Goal: Information Seeking & Learning: Learn about a topic

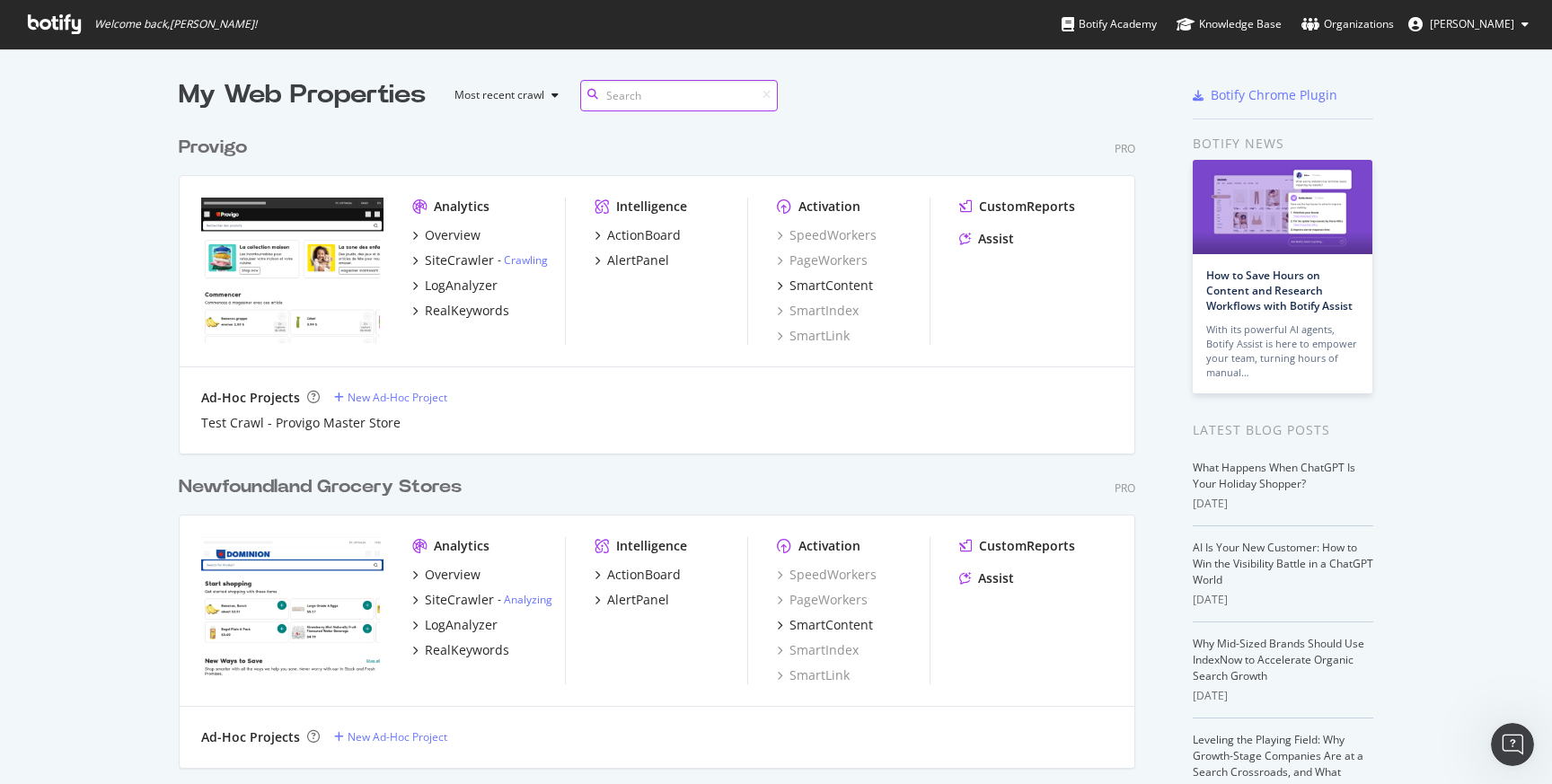
click at [636, 102] on input at bounding box center [679, 95] width 198 height 31
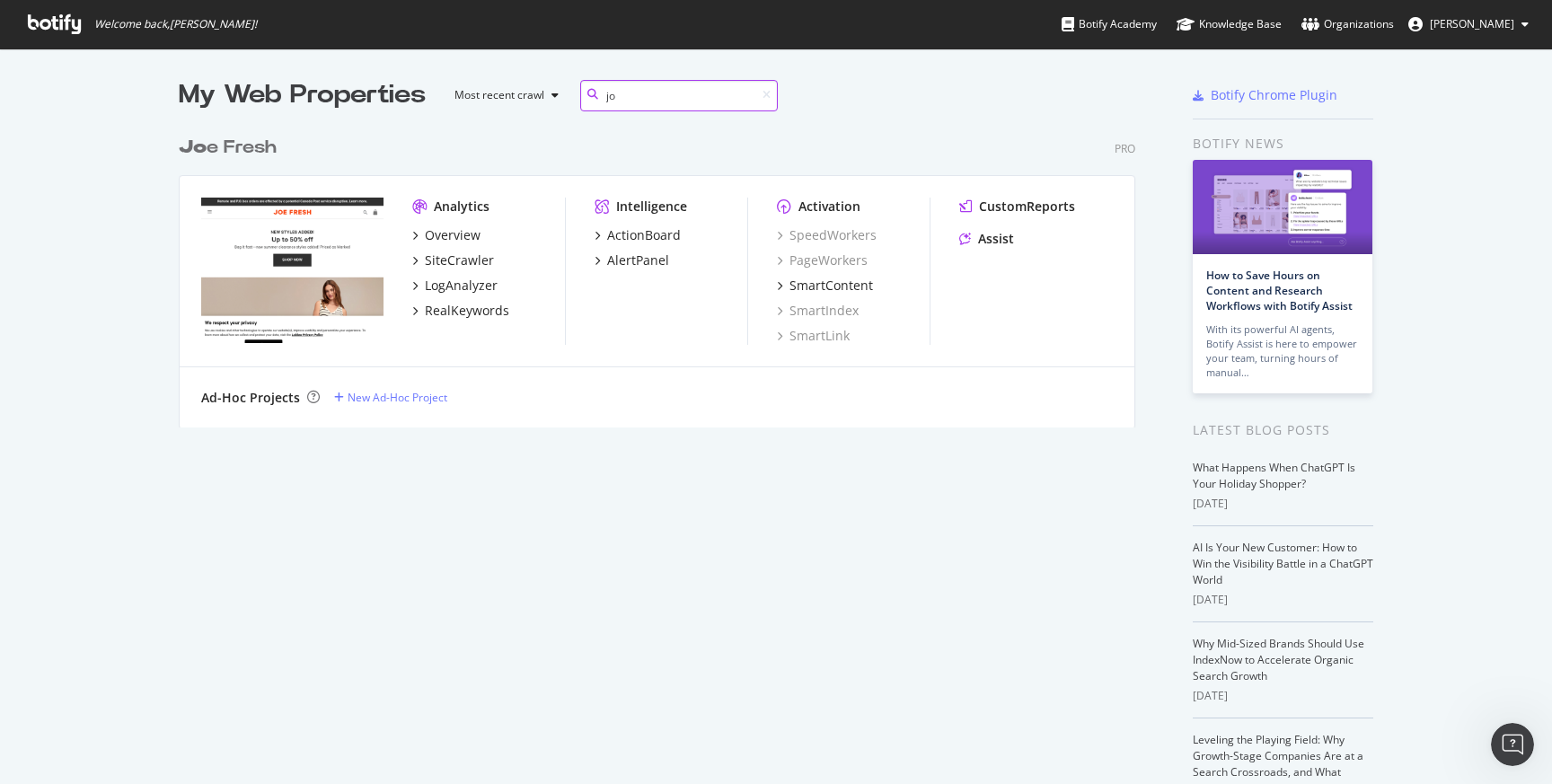
scroll to position [300, 957]
type input "[PERSON_NAME]"
click at [450, 261] on div "SiteCrawler" at bounding box center [459, 260] width 69 height 18
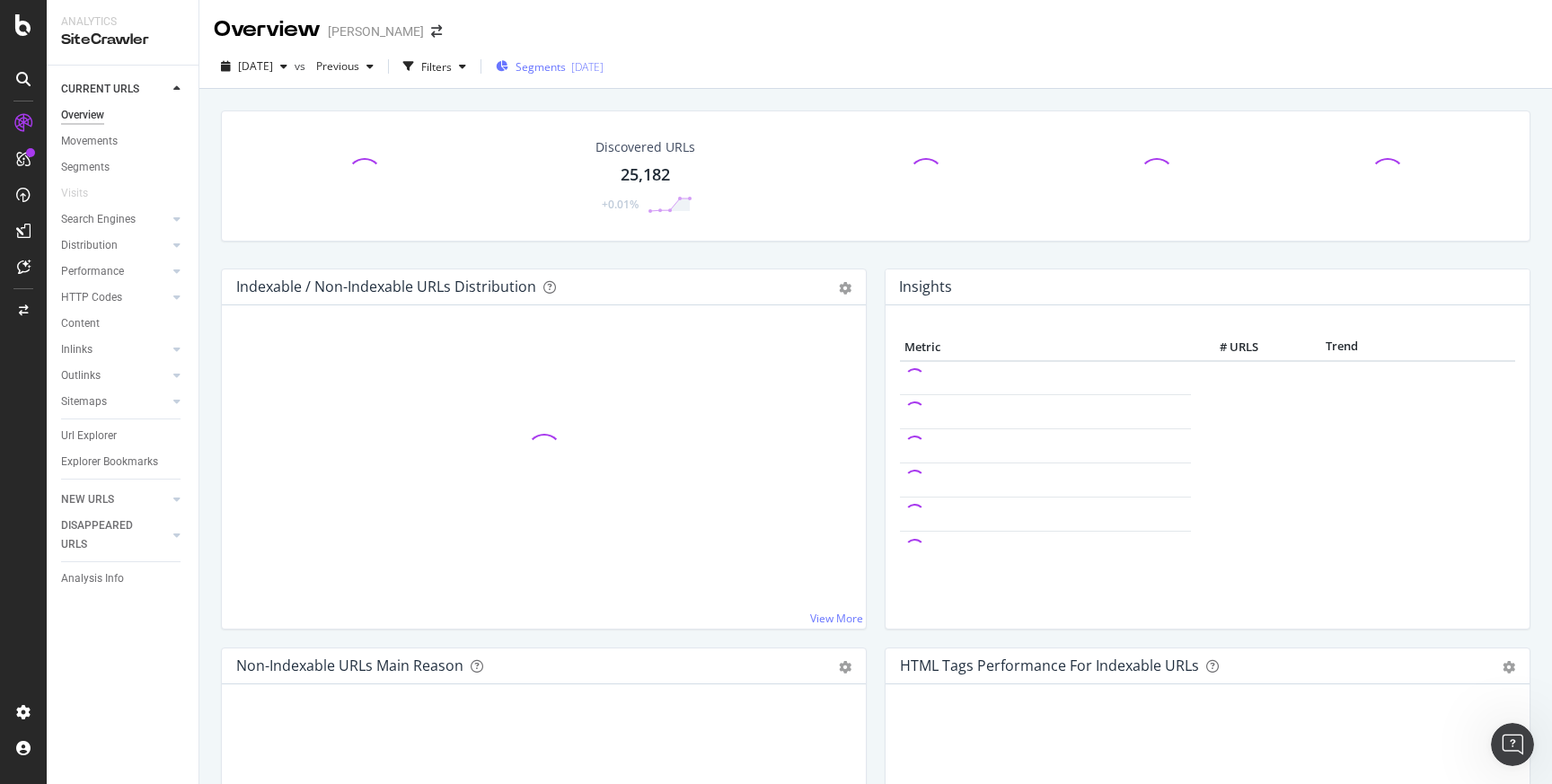
click at [572, 75] on div "Segments [DATE]" at bounding box center [549, 66] width 108 height 27
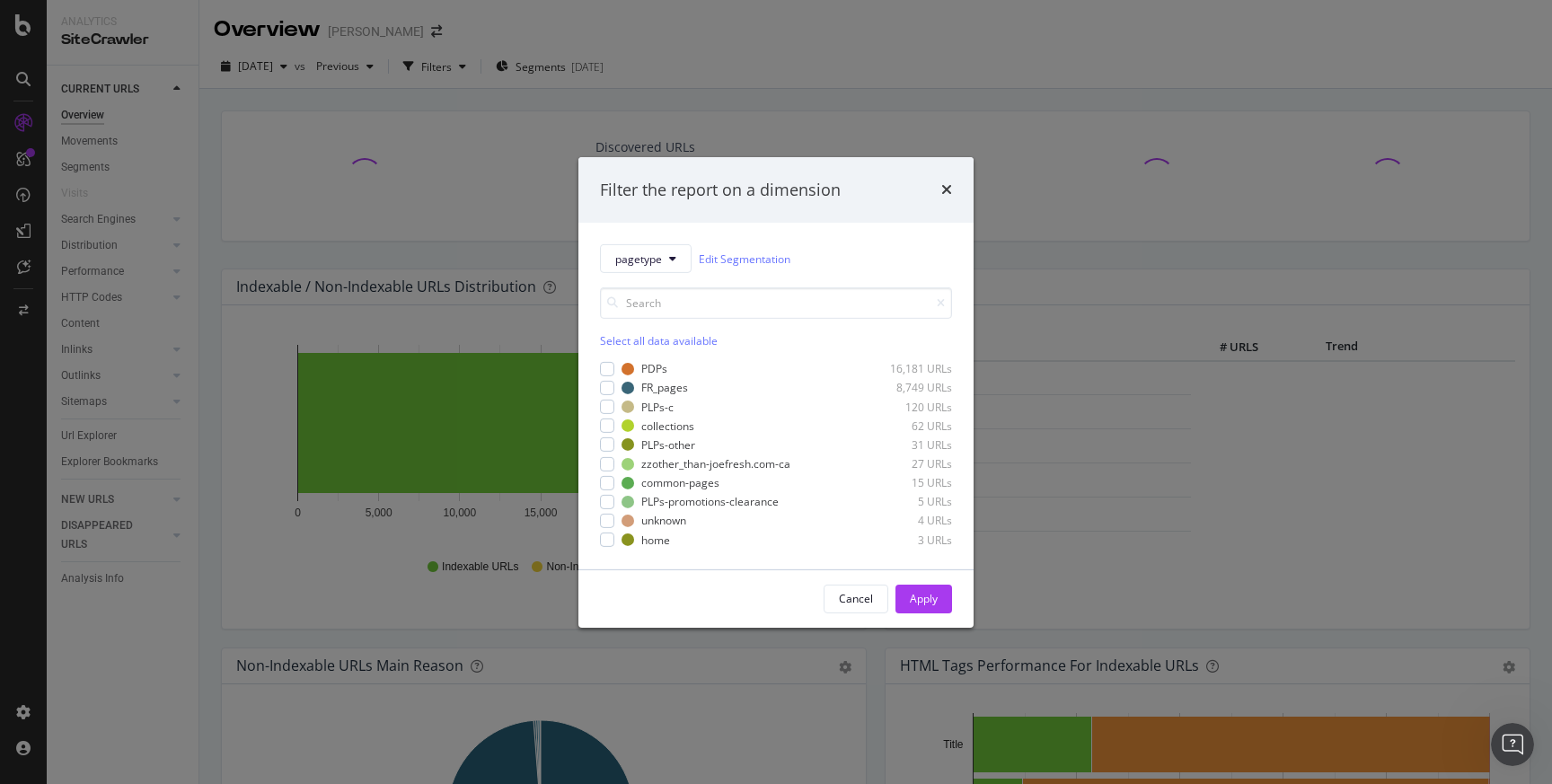
click at [402, 192] on div "Filter the report on a dimension pagetype Edit Segmentation Select all data ava…" at bounding box center [776, 392] width 1552 height 784
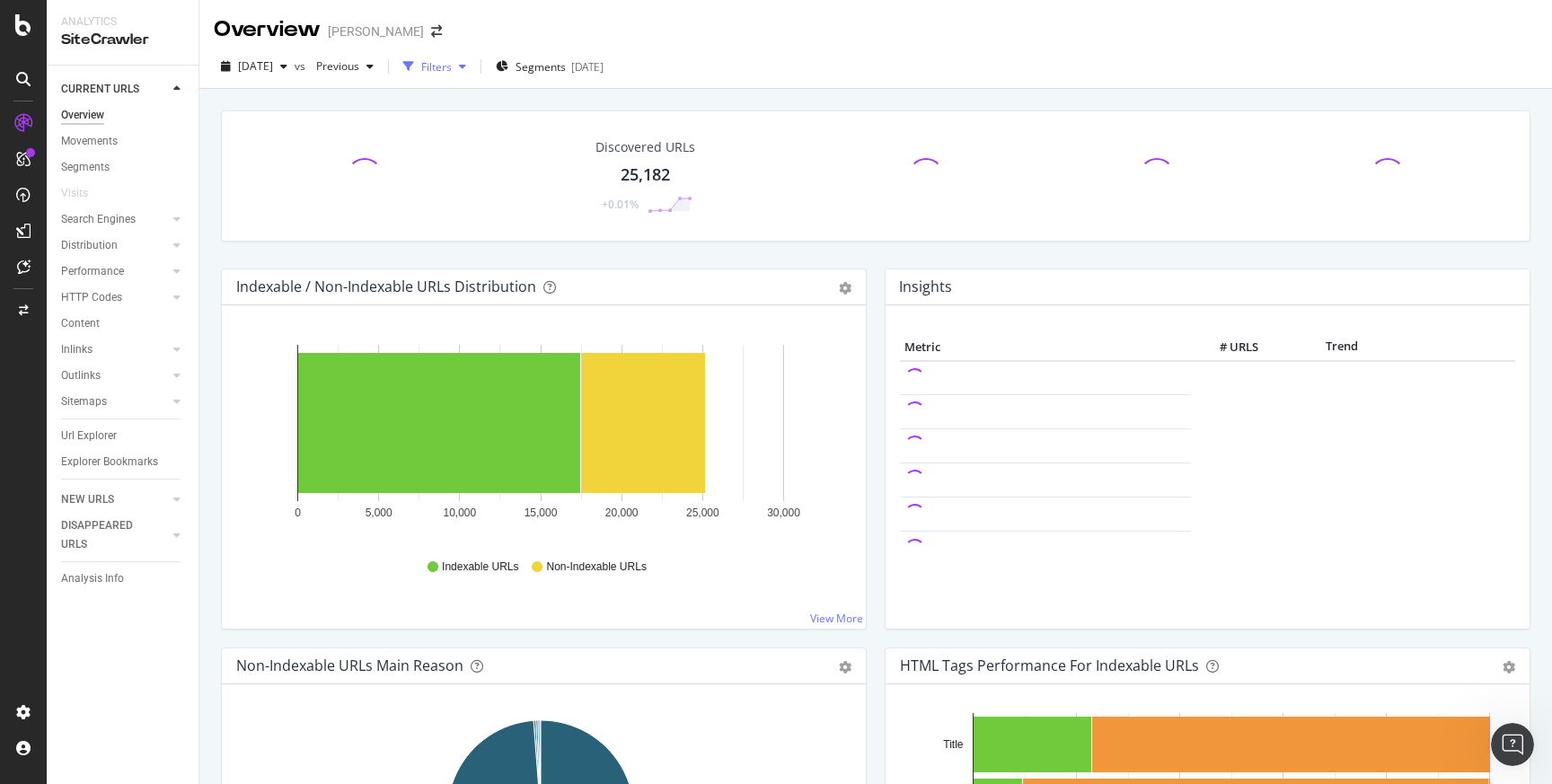
click at [474, 68] on div "button" at bounding box center [462, 67] width 21 height 11
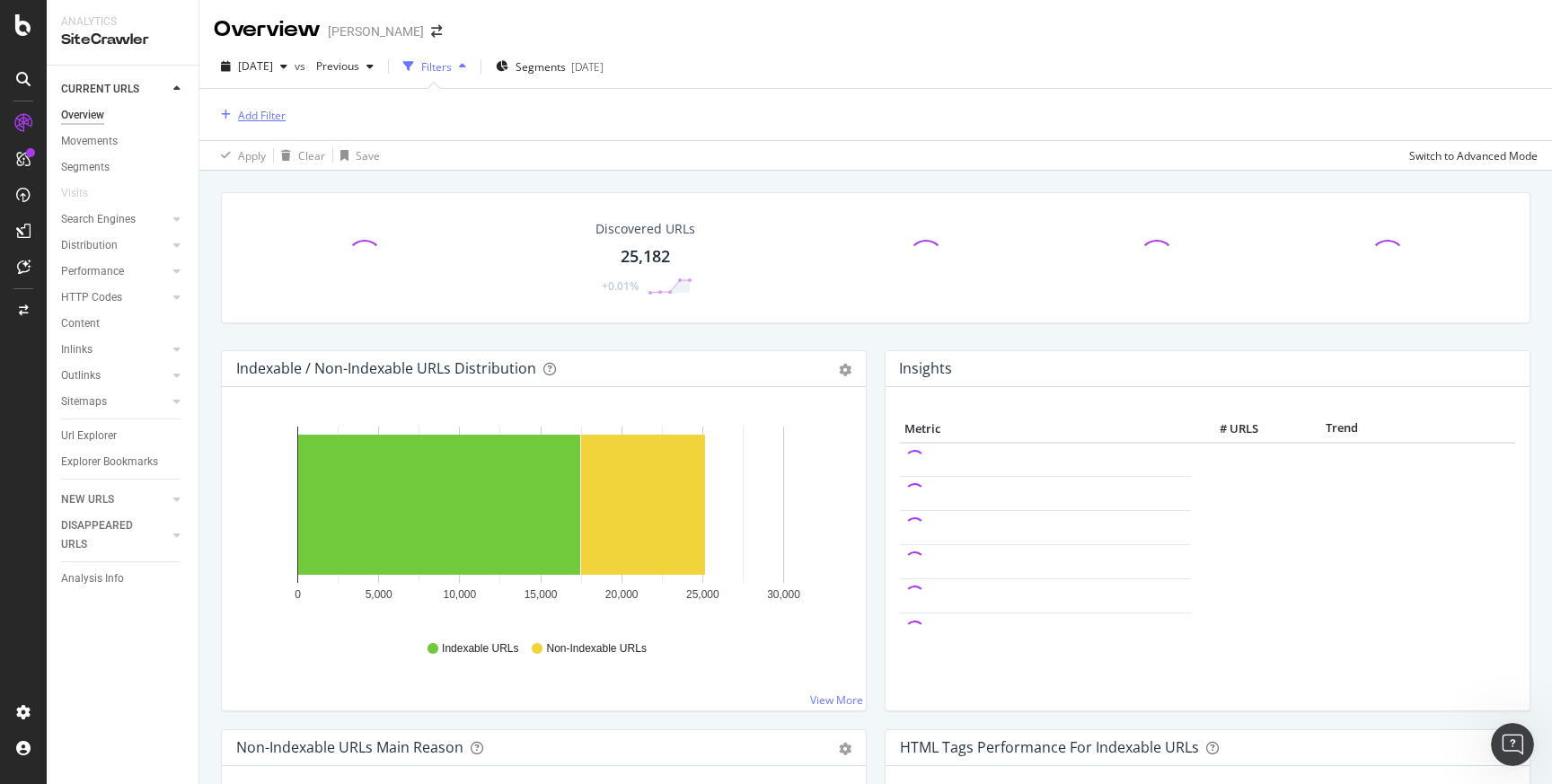
click at [239, 111] on div "Add Filter" at bounding box center [261, 116] width 47 height 16
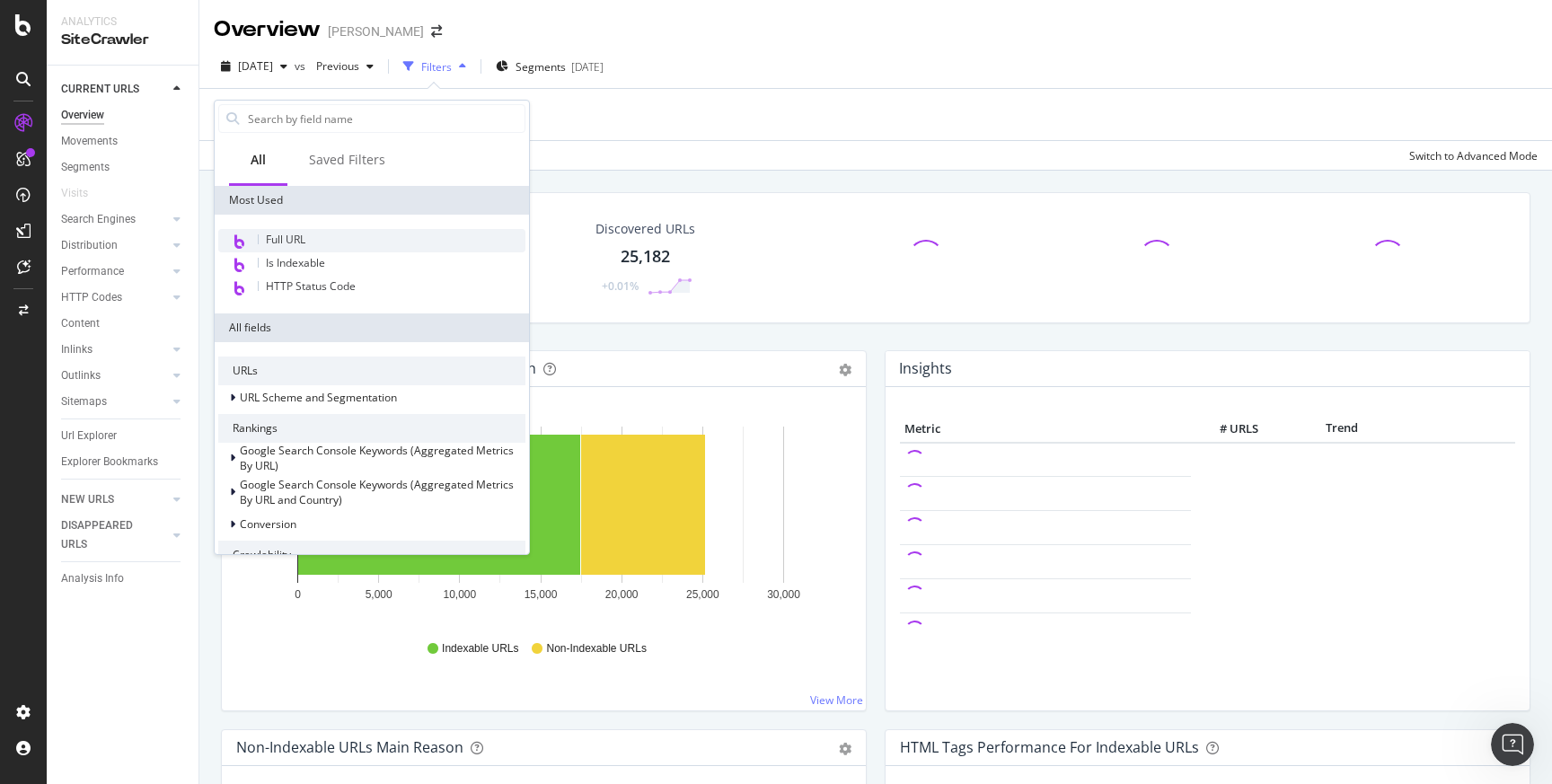
click at [302, 235] on span "Full URL" at bounding box center [285, 239] width 40 height 16
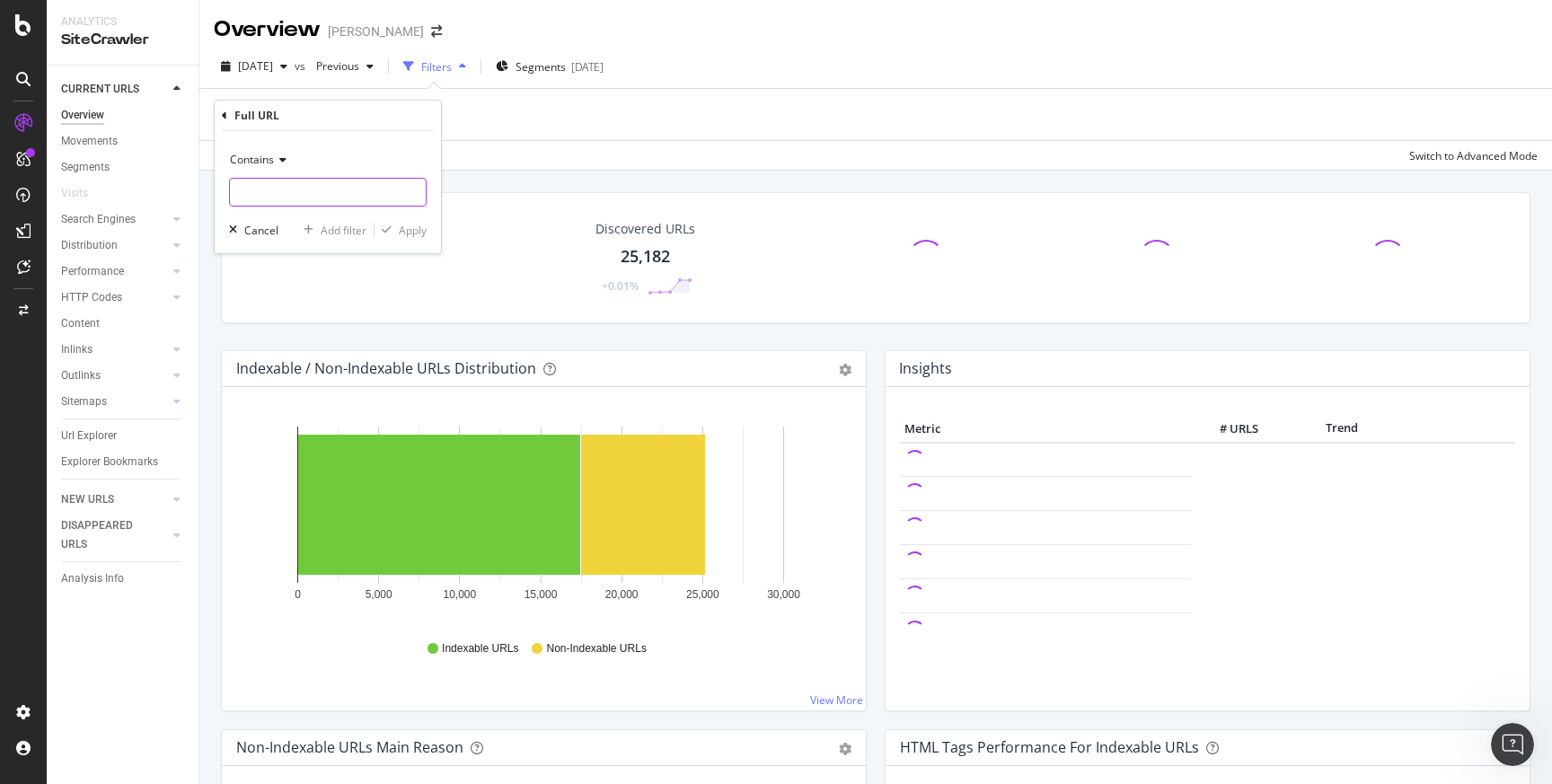
click at [276, 194] on input "text" at bounding box center [328, 191] width 196 height 29
type input "/buy/"
click at [407, 229] on div "Apply" at bounding box center [413, 230] width 28 height 16
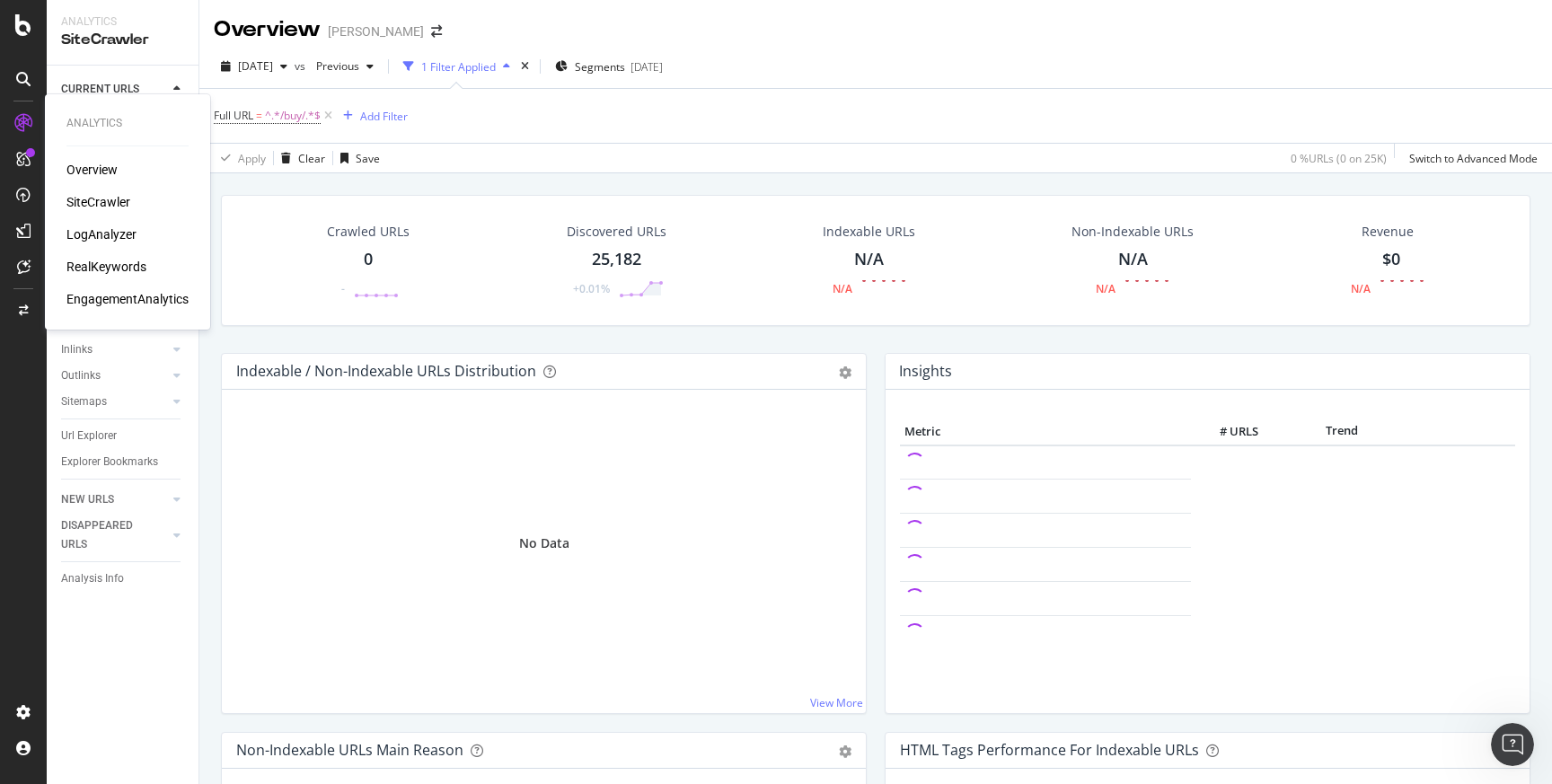
click at [122, 235] on div "LogAnalyzer" at bounding box center [102, 234] width 70 height 18
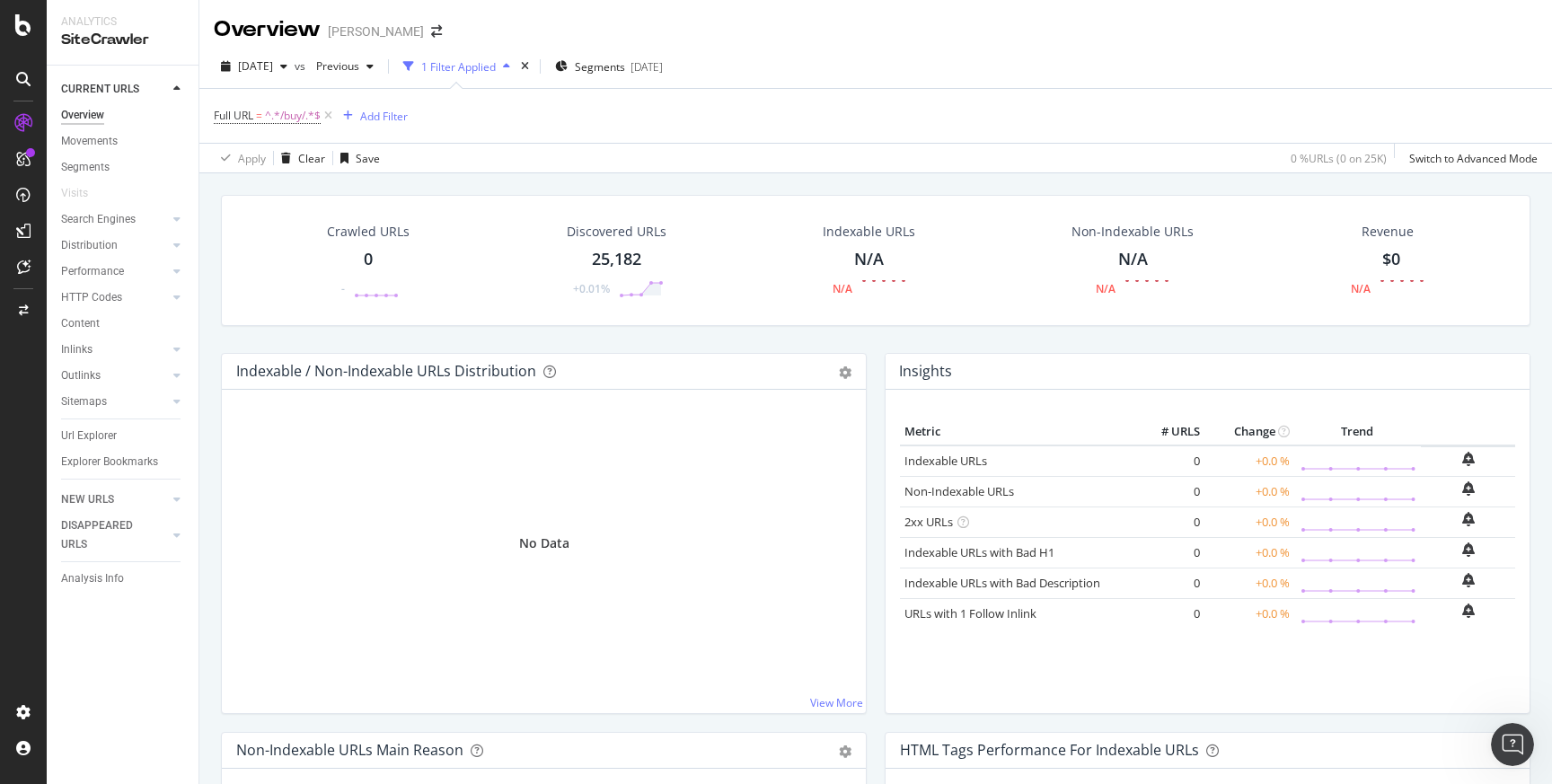
drag, startPoint x: 100, startPoint y: 318, endPoint x: 215, endPoint y: 293, distance: 117.7
click at [100, 318] on link "Content" at bounding box center [123, 324] width 125 height 18
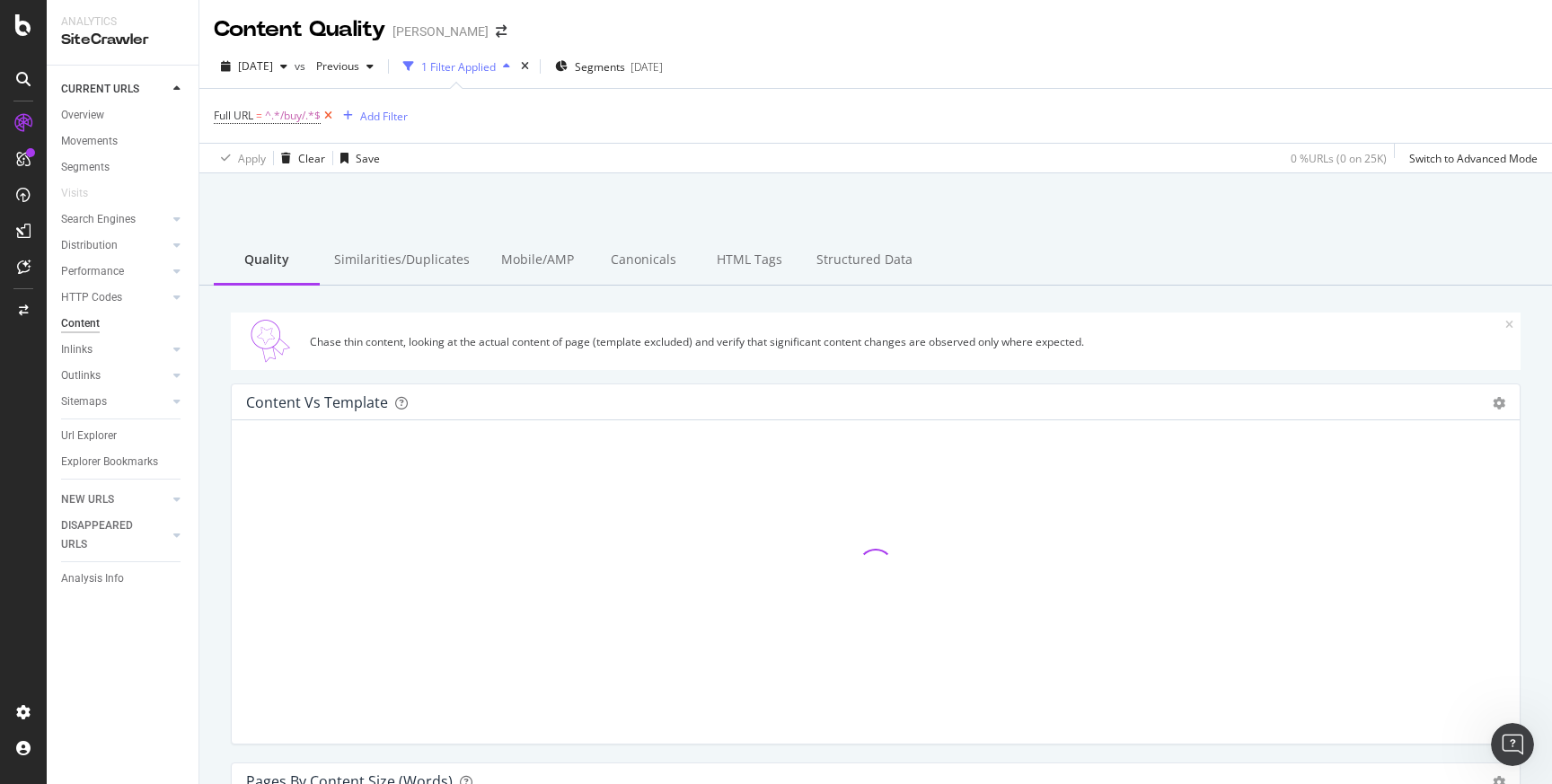
click at [327, 115] on icon at bounding box center [328, 116] width 16 height 18
click at [597, 79] on div "Segments [DATE]" at bounding box center [549, 66] width 108 height 27
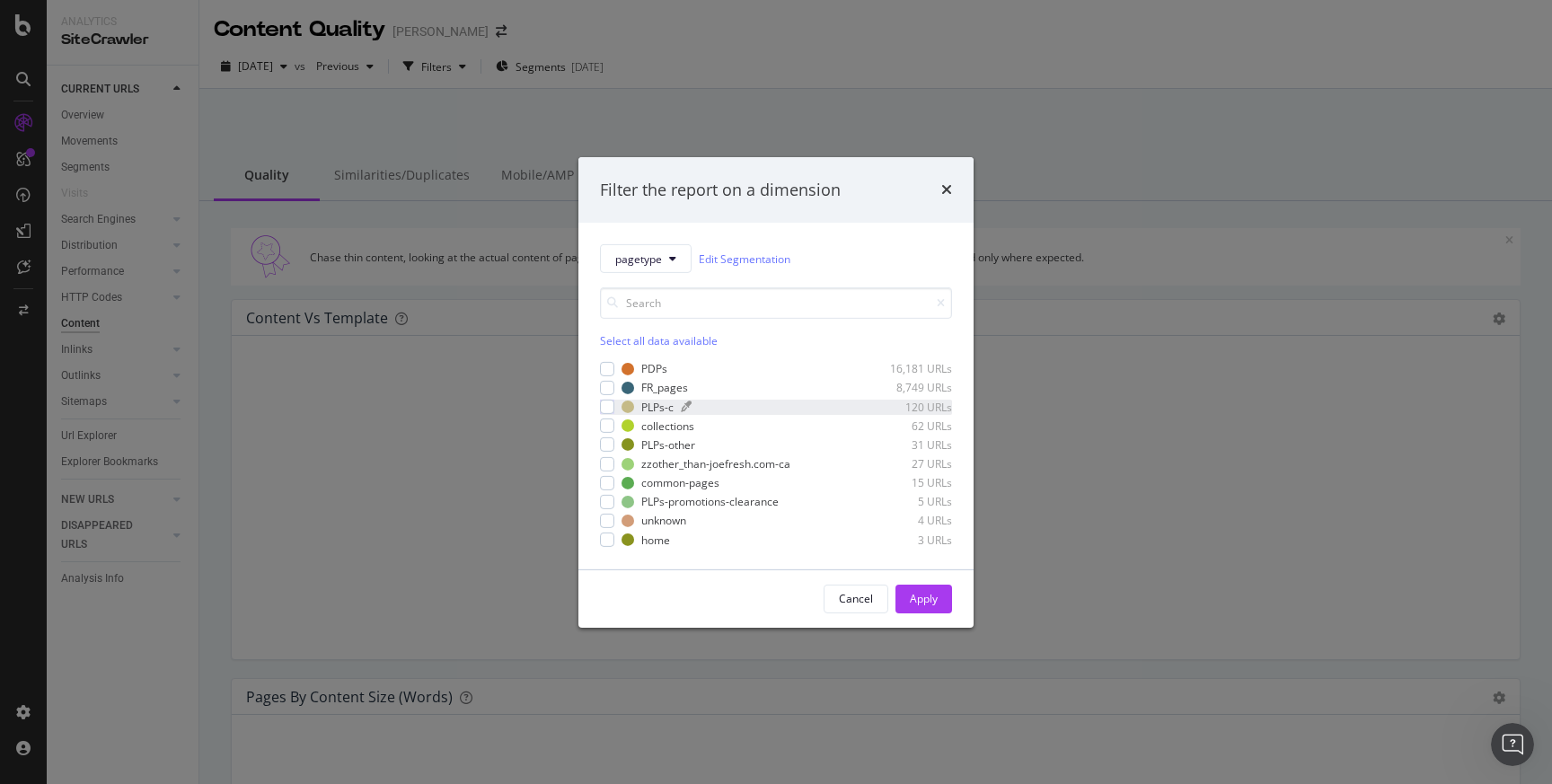
click at [732, 407] on div "modal" at bounding box center [769, 407] width 176 height 11
click at [931, 608] on div "Apply" at bounding box center [924, 598] width 28 height 27
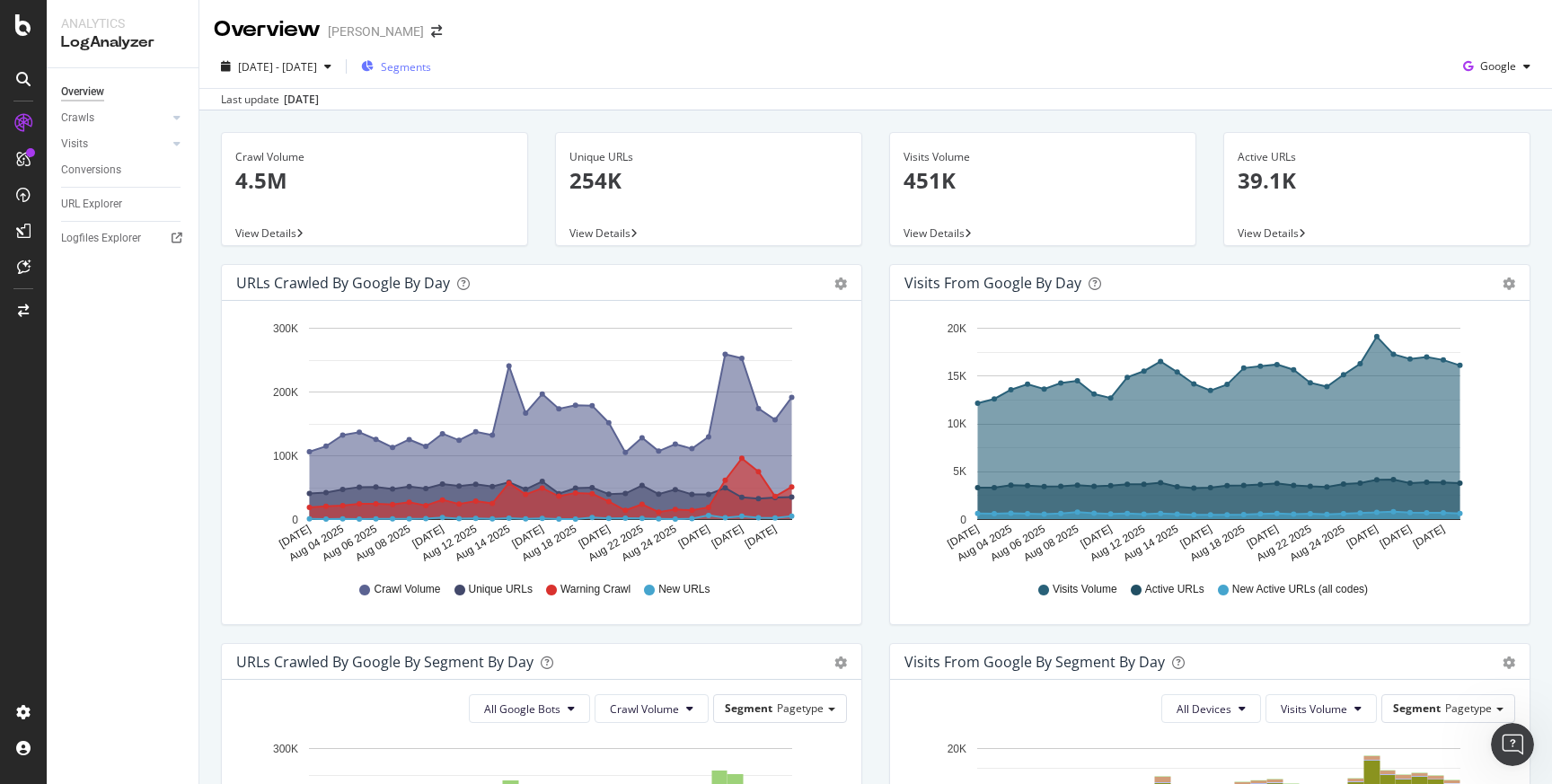
click at [431, 65] on span "Segments" at bounding box center [406, 67] width 50 height 16
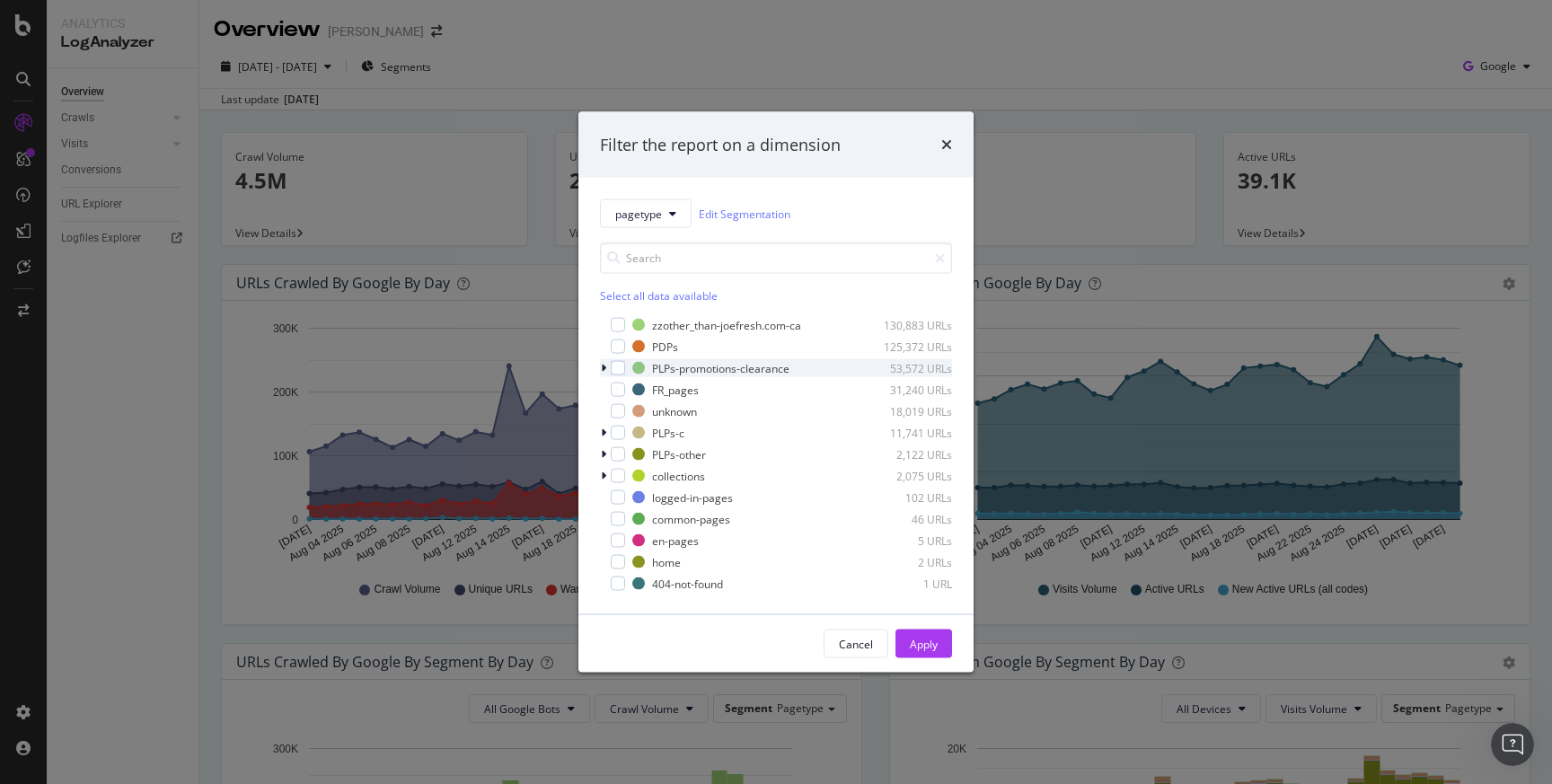
click at [608, 366] on div "modal" at bounding box center [606, 367] width 11 height 18
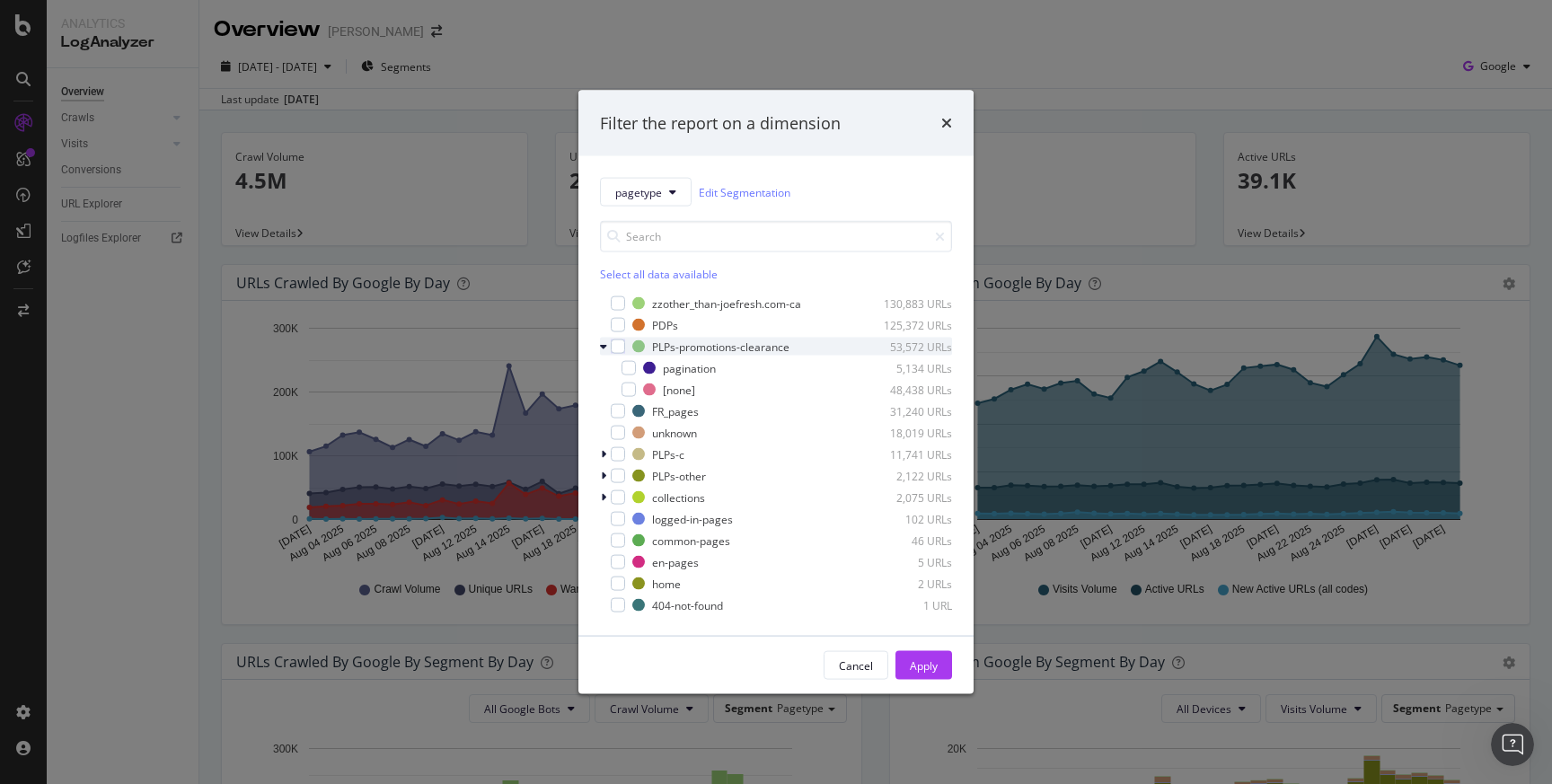
click at [609, 349] on div "modal" at bounding box center [606, 346] width 11 height 18
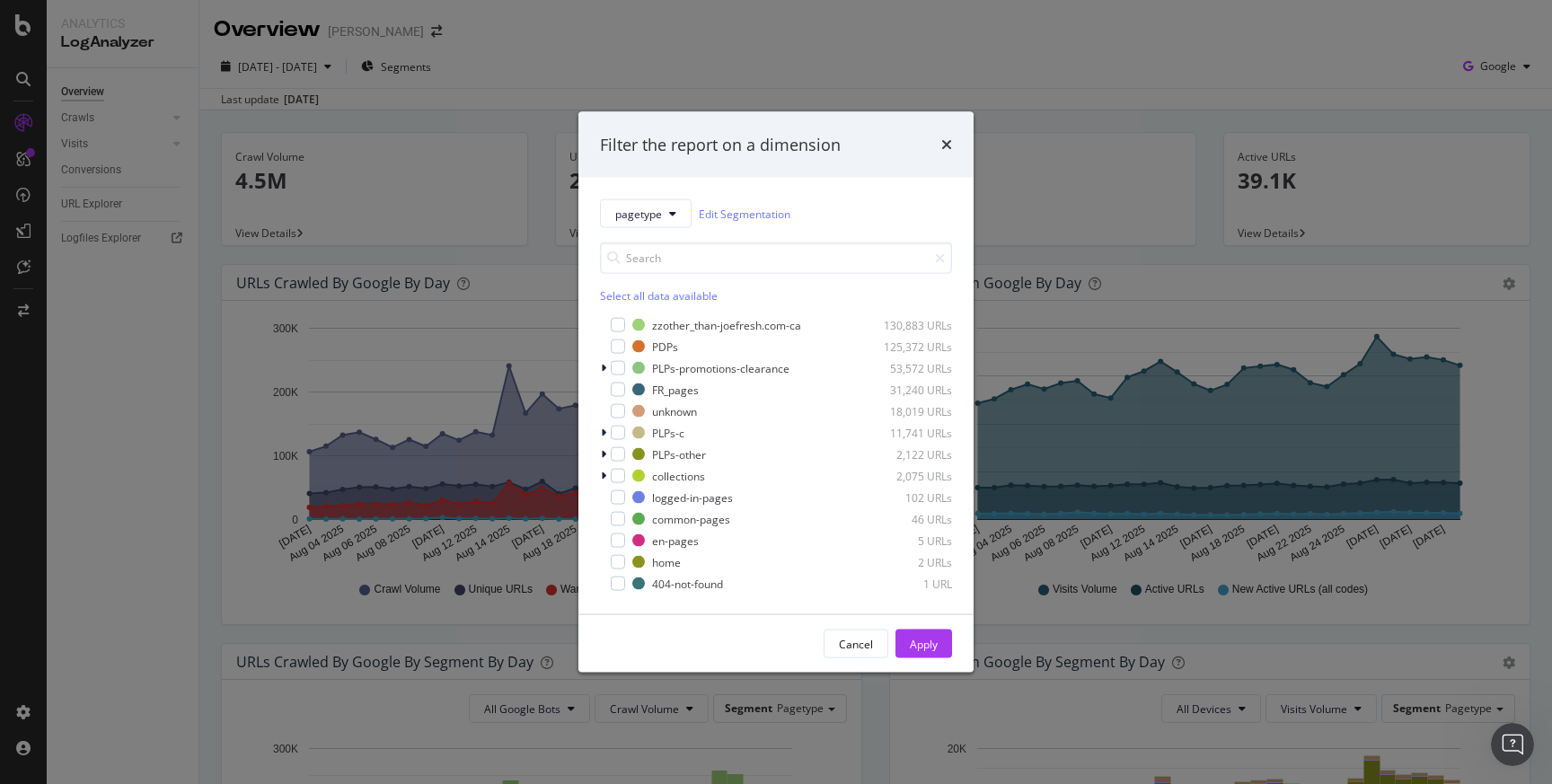
click at [597, 465] on div "pagetype Edit Segmentation Select all data available zzother_than-joefresh.com-…" at bounding box center [775, 396] width 395 height 436
click at [600, 452] on div "modal" at bounding box center [606, 454] width 11 height 18
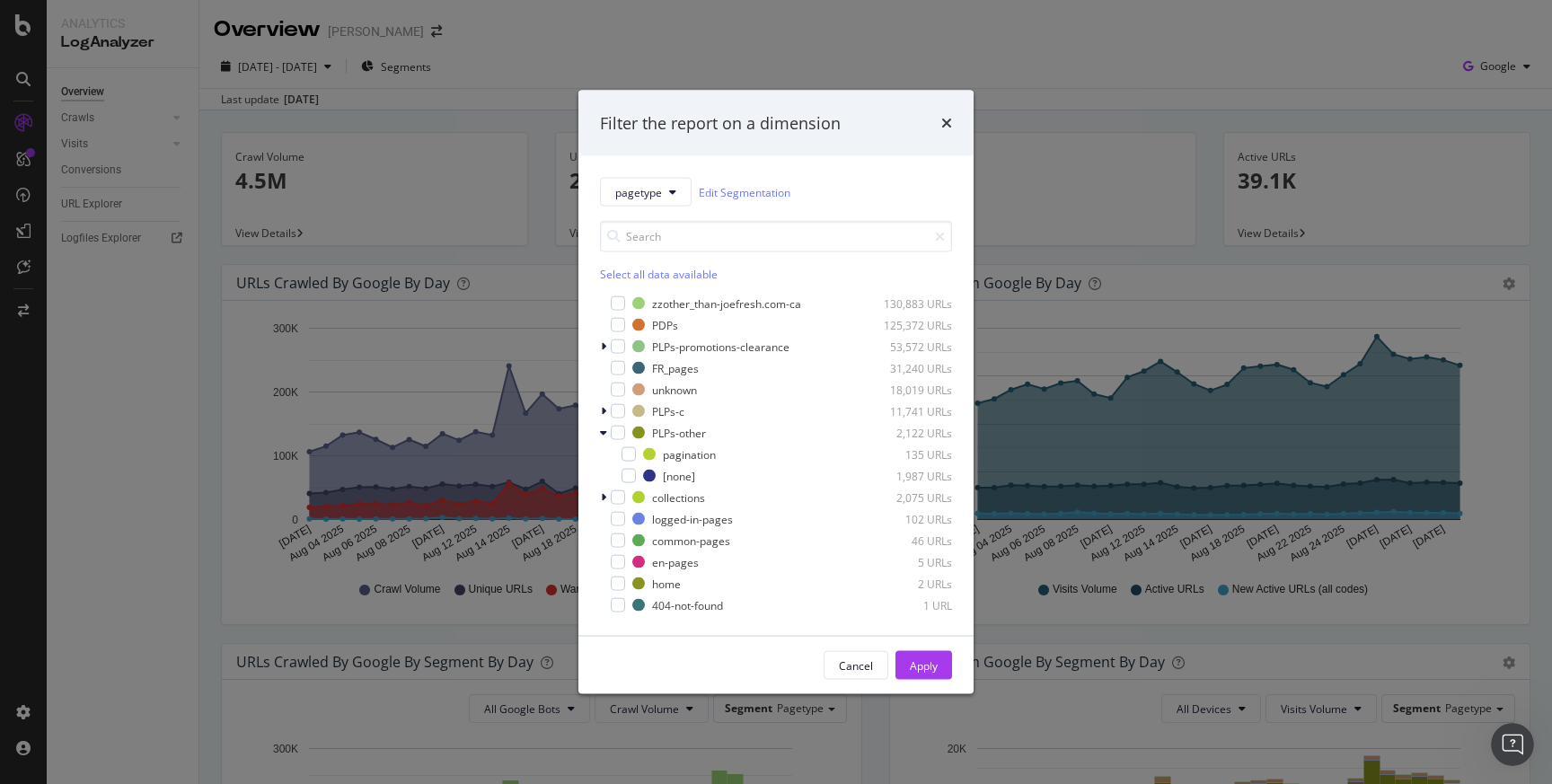
click at [599, 414] on div "pagetype Edit Segmentation Select all data available zzother_than-joefresh.com-…" at bounding box center [775, 396] width 395 height 480
click at [950, 125] on icon "times" at bounding box center [947, 123] width 11 height 15
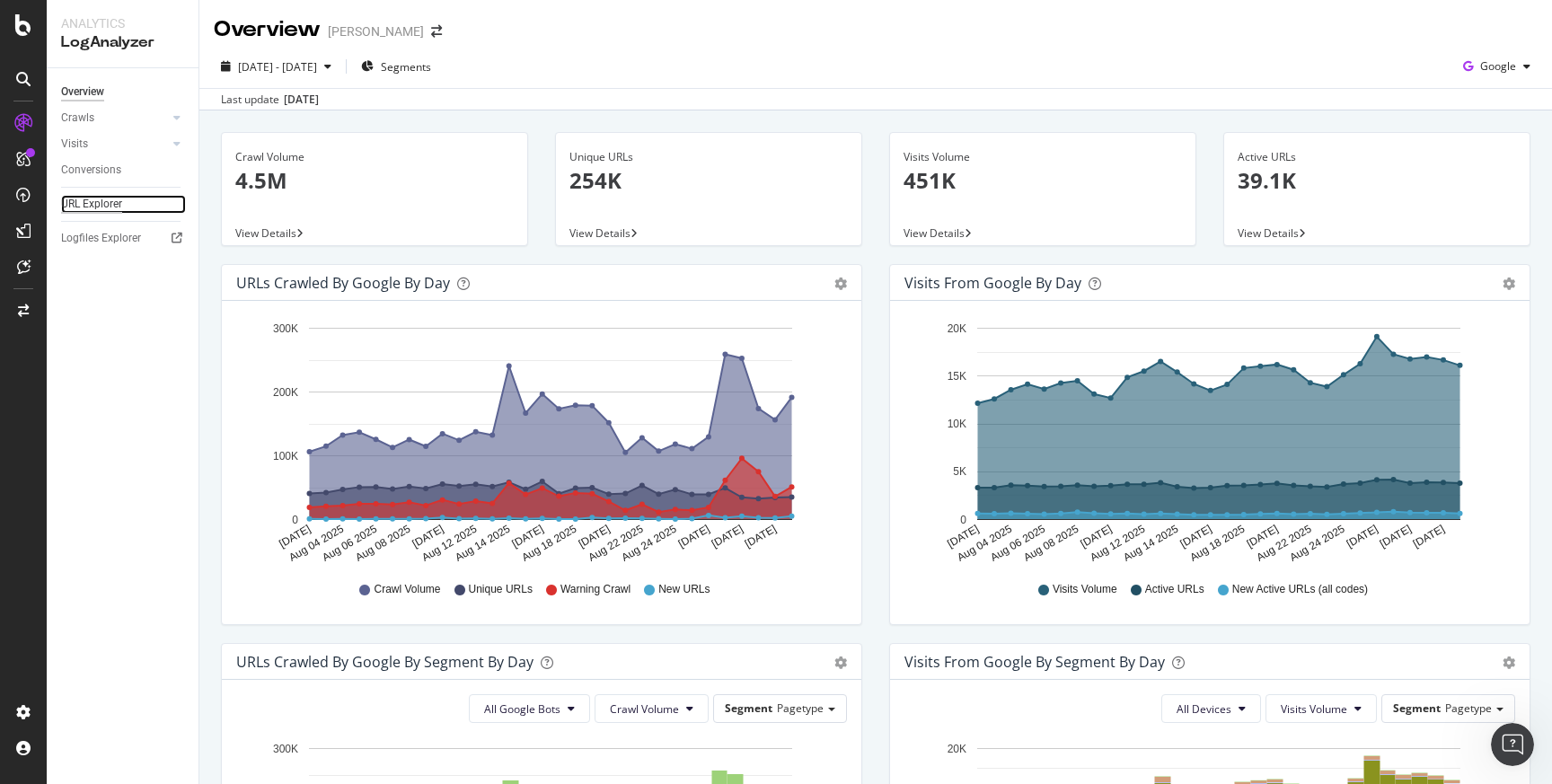
click at [88, 195] on div "URL Explorer" at bounding box center [92, 204] width 61 height 18
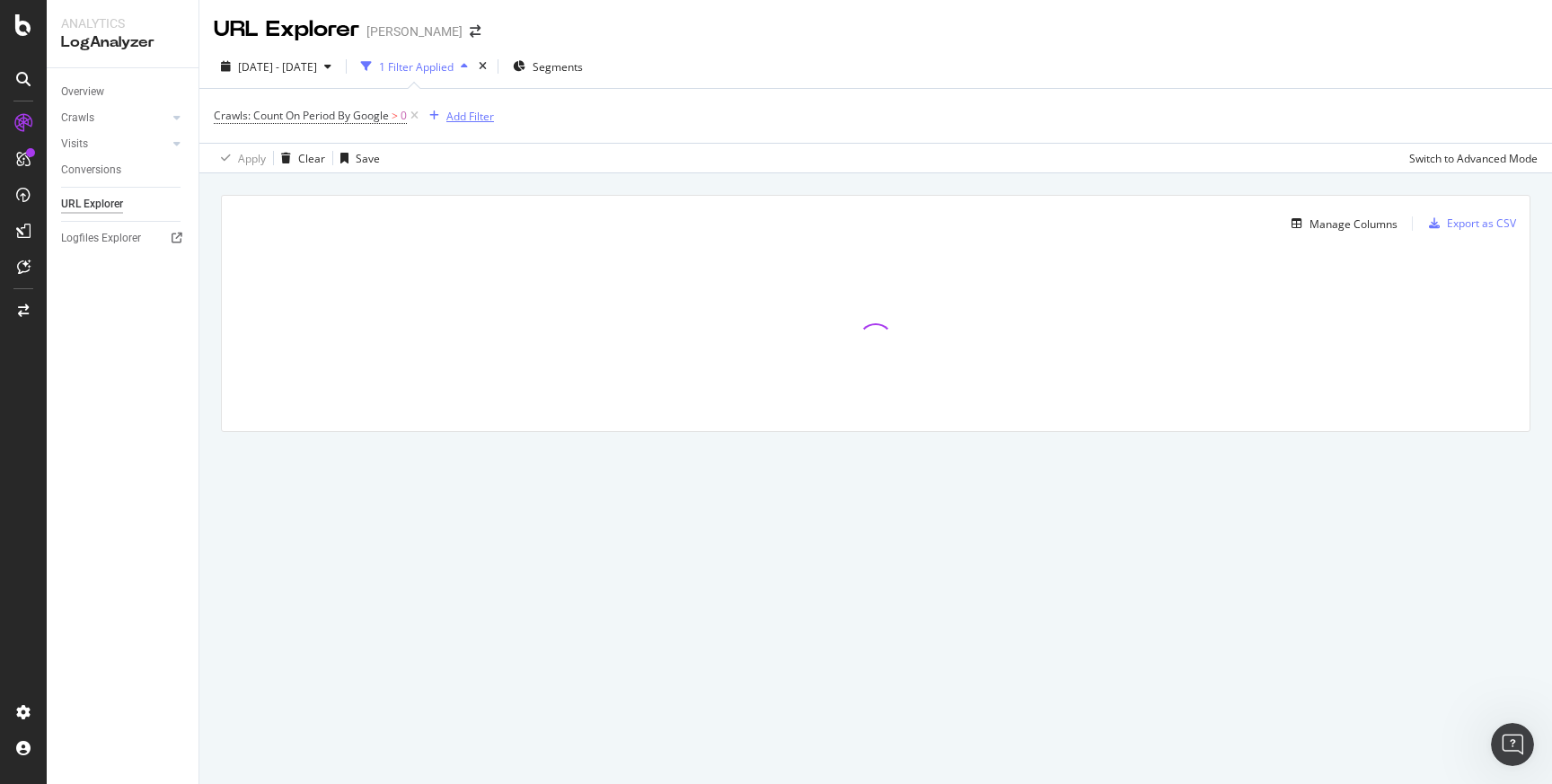
click at [448, 118] on div "Add Filter" at bounding box center [470, 116] width 47 height 16
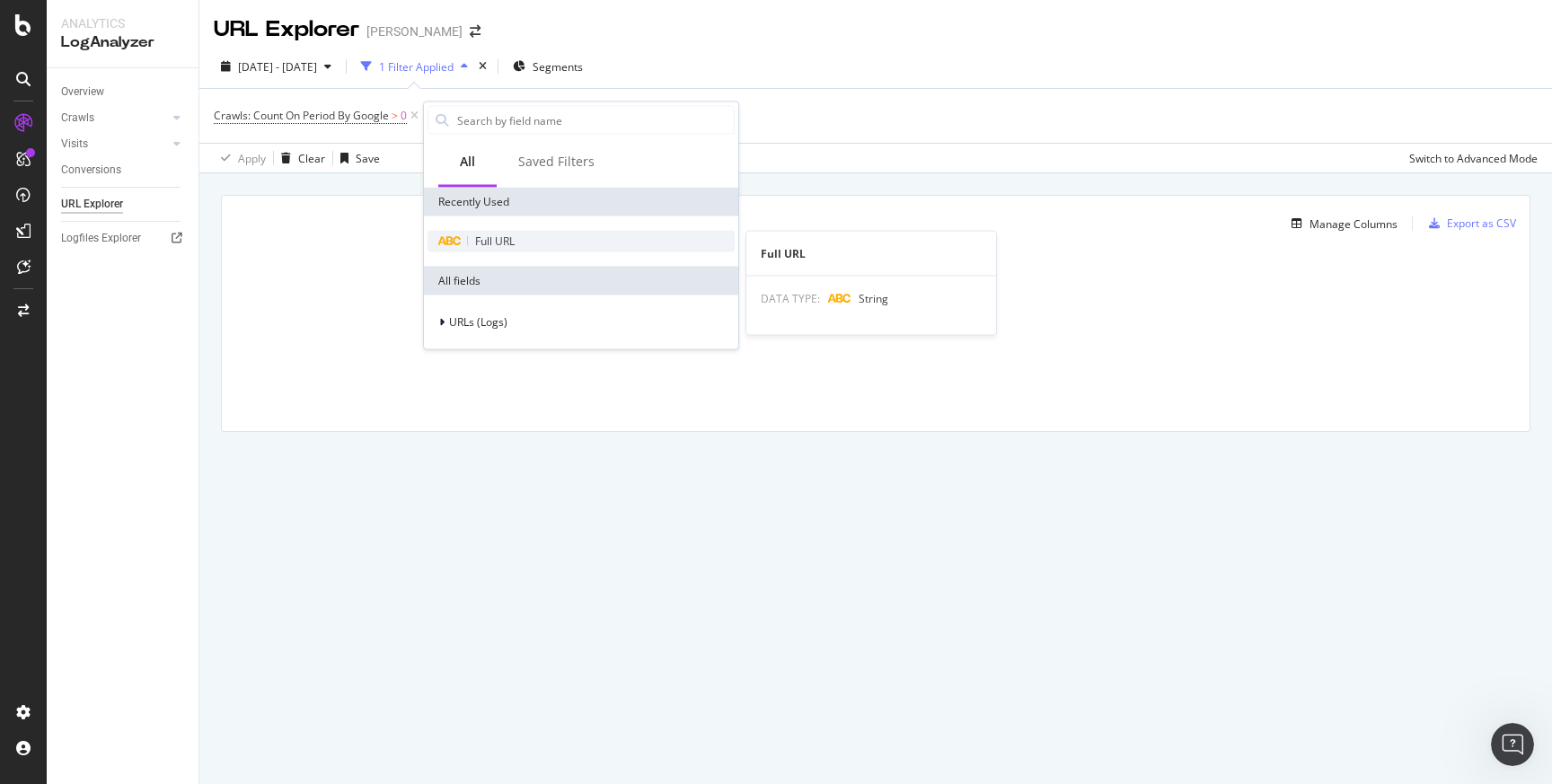
click at [494, 250] on div "Full URL" at bounding box center [581, 241] width 307 height 21
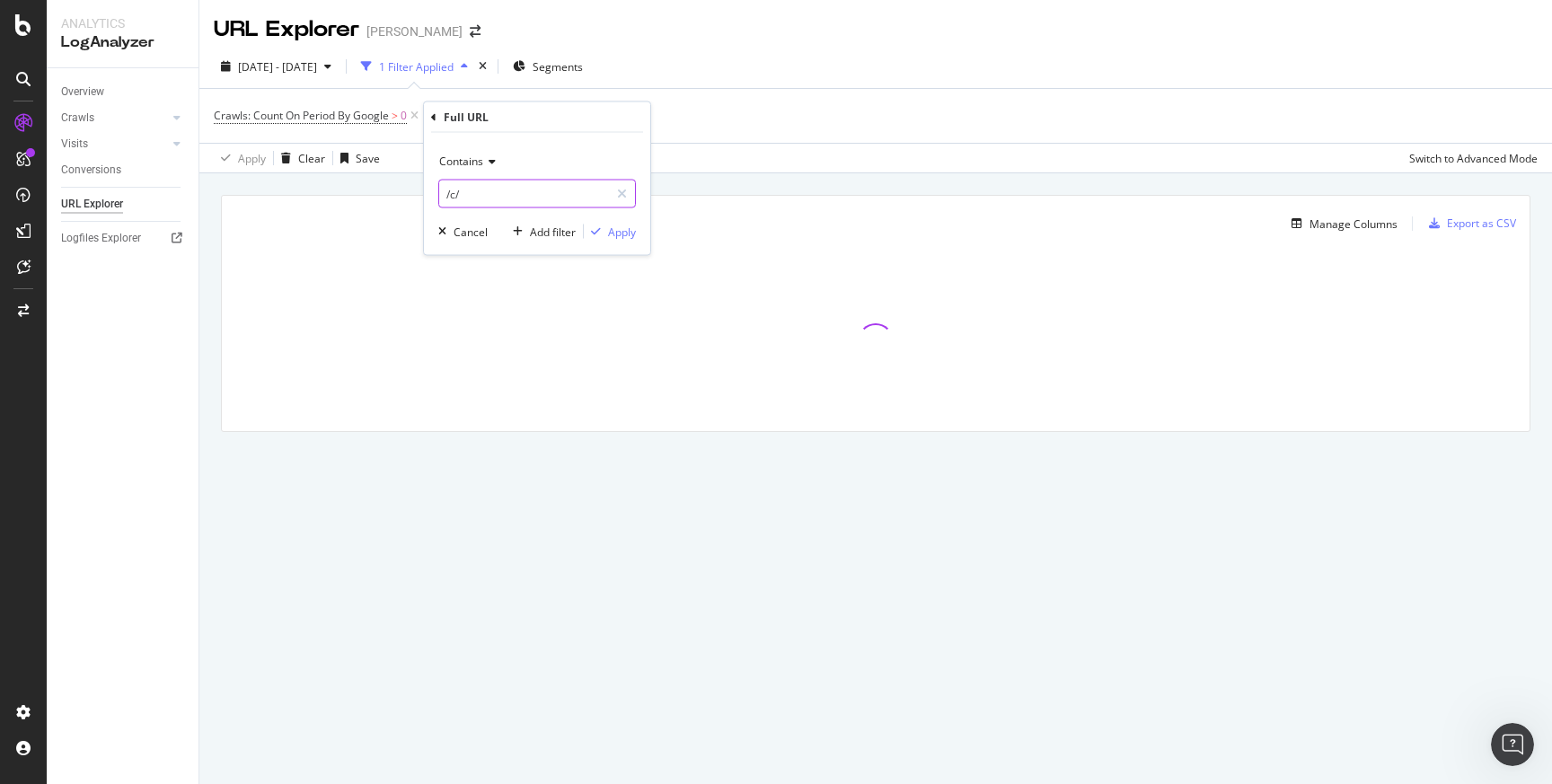
click at [478, 180] on input "/c/" at bounding box center [524, 193] width 170 height 29
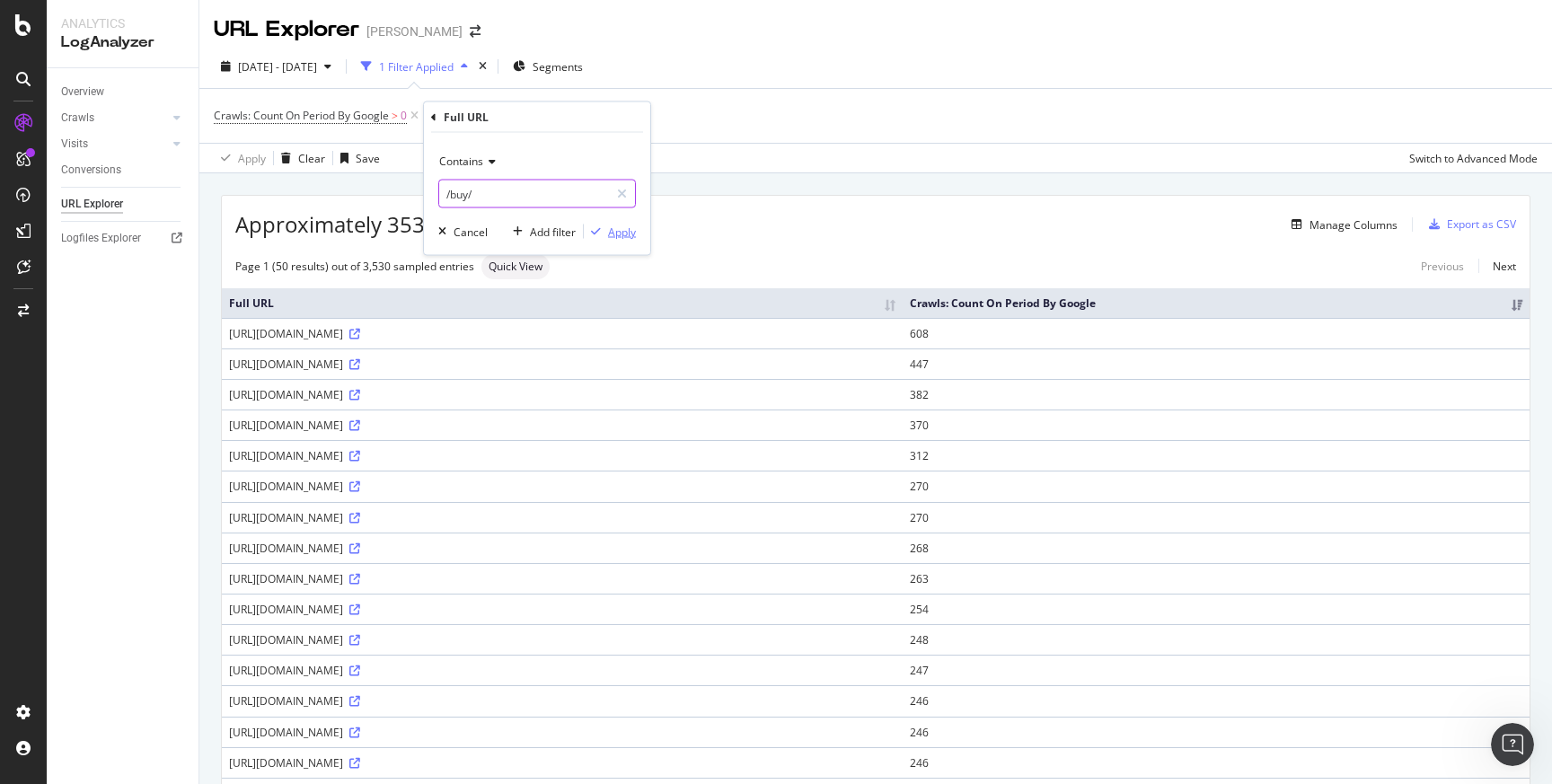
type input "/buy/"
click at [605, 227] on div "button" at bounding box center [596, 232] width 24 height 11
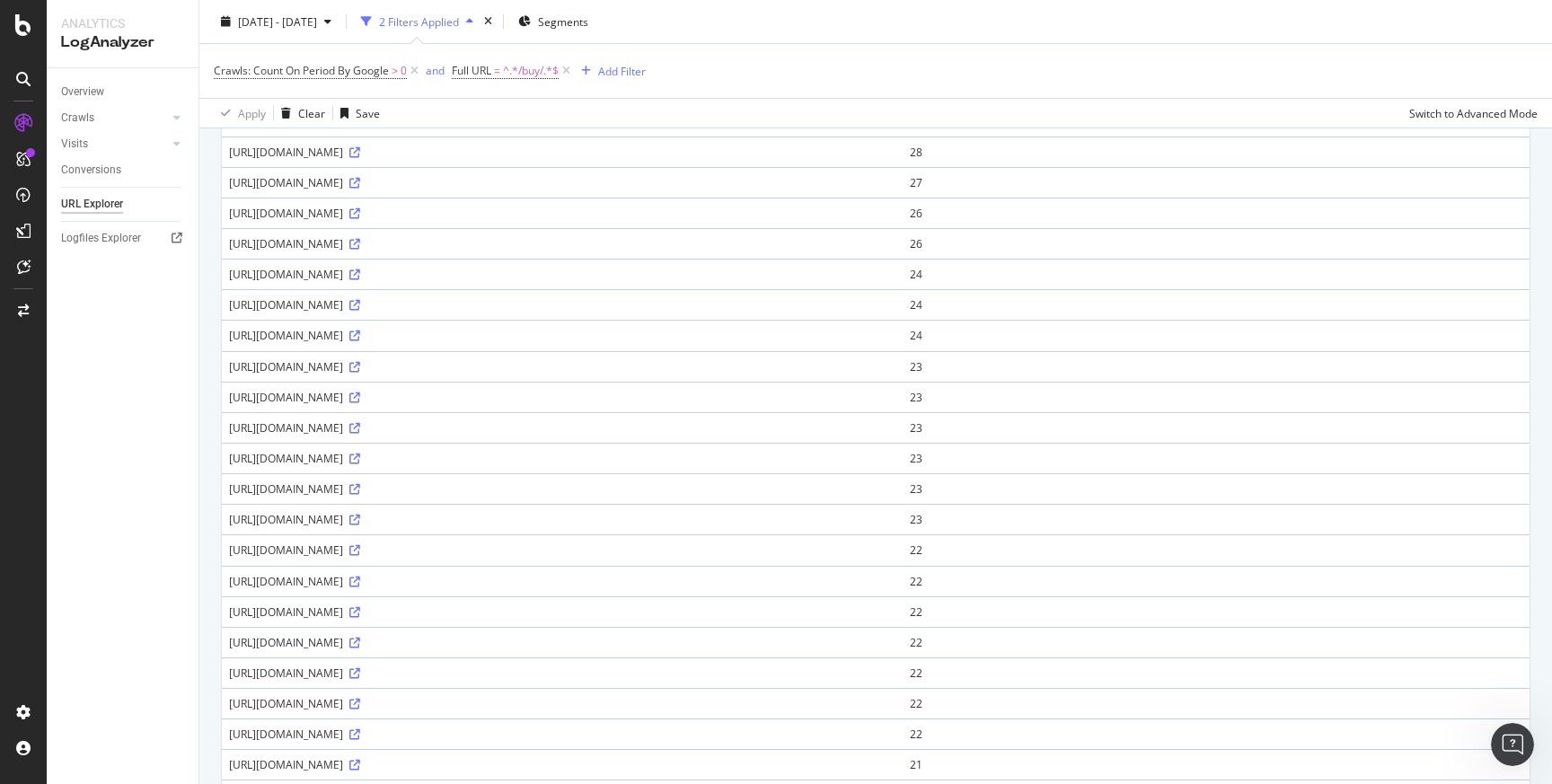
scroll to position [747, 0]
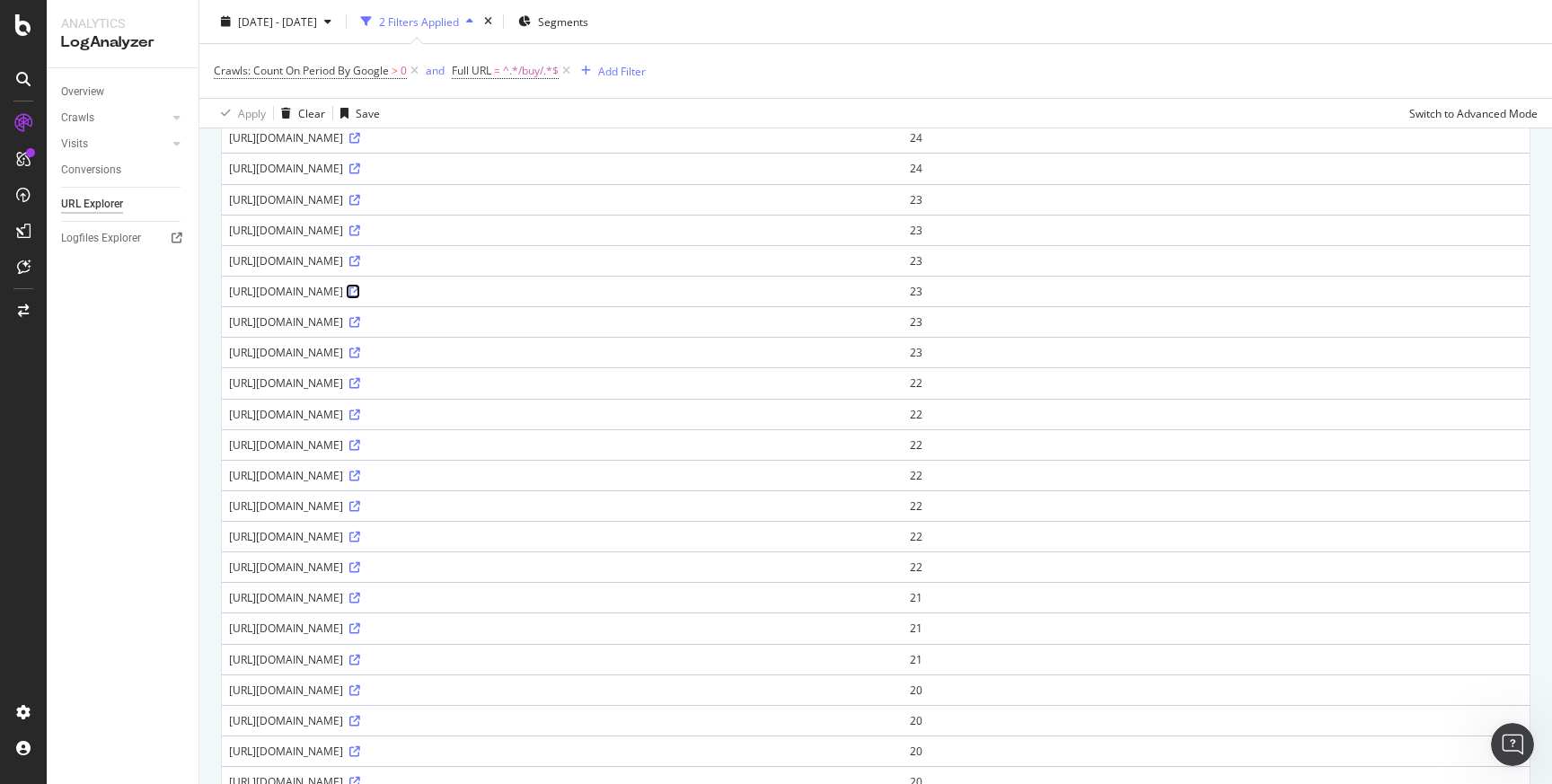
click at [360, 289] on icon at bounding box center [355, 292] width 11 height 11
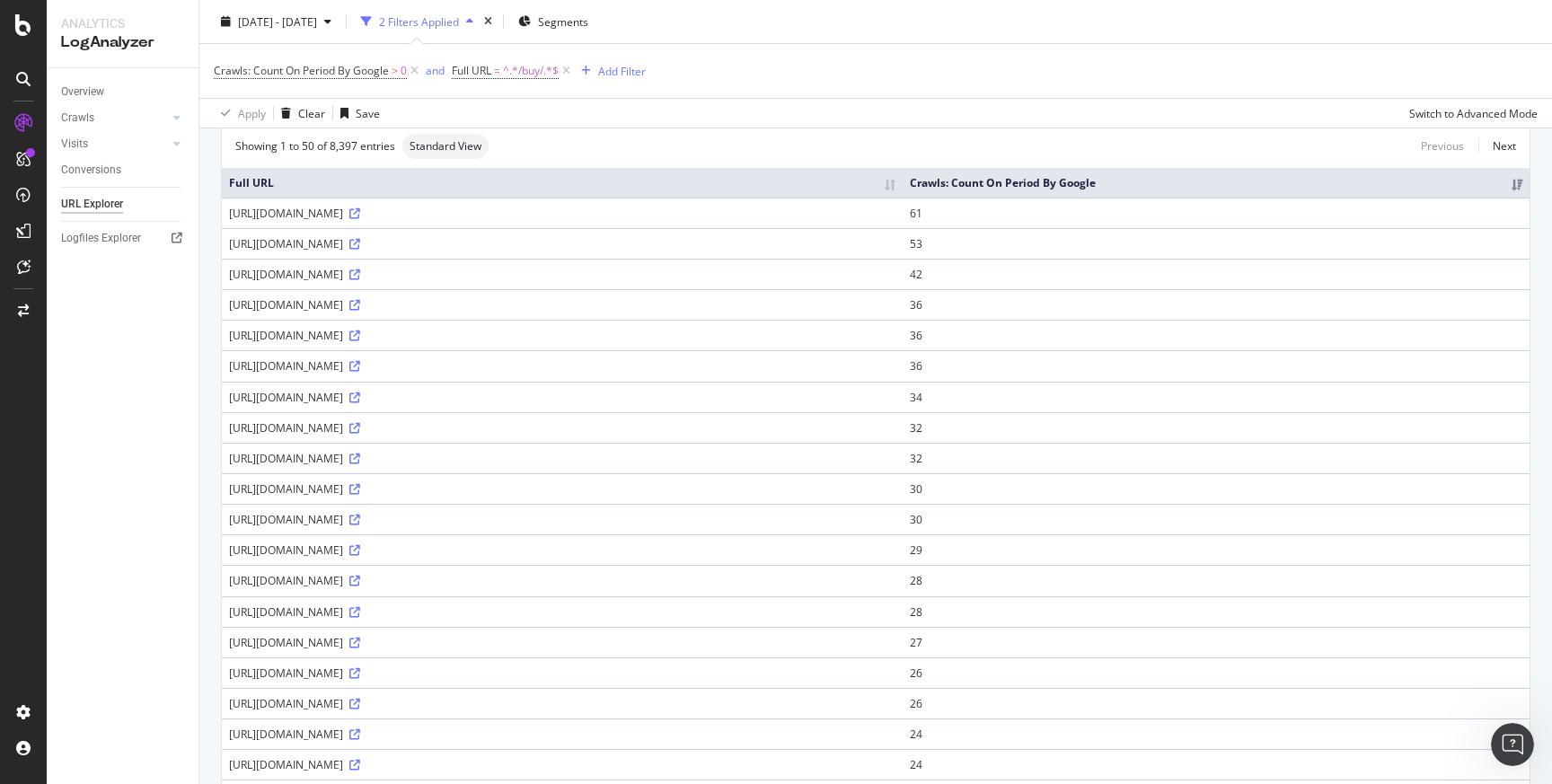
scroll to position [0, 0]
